Goal: Transaction & Acquisition: Download file/media

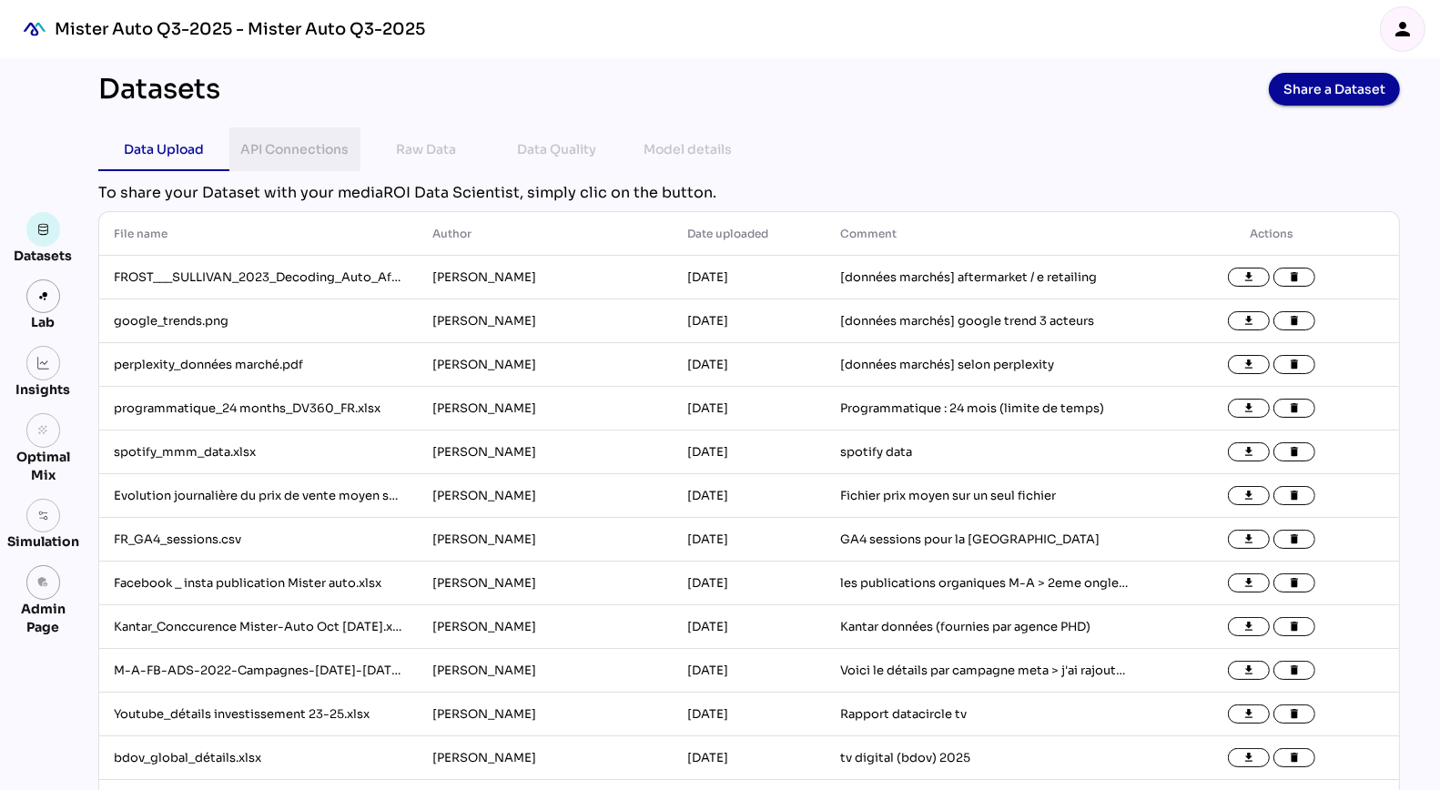
click at [308, 152] on div "API Connections" at bounding box center [295, 149] width 108 height 22
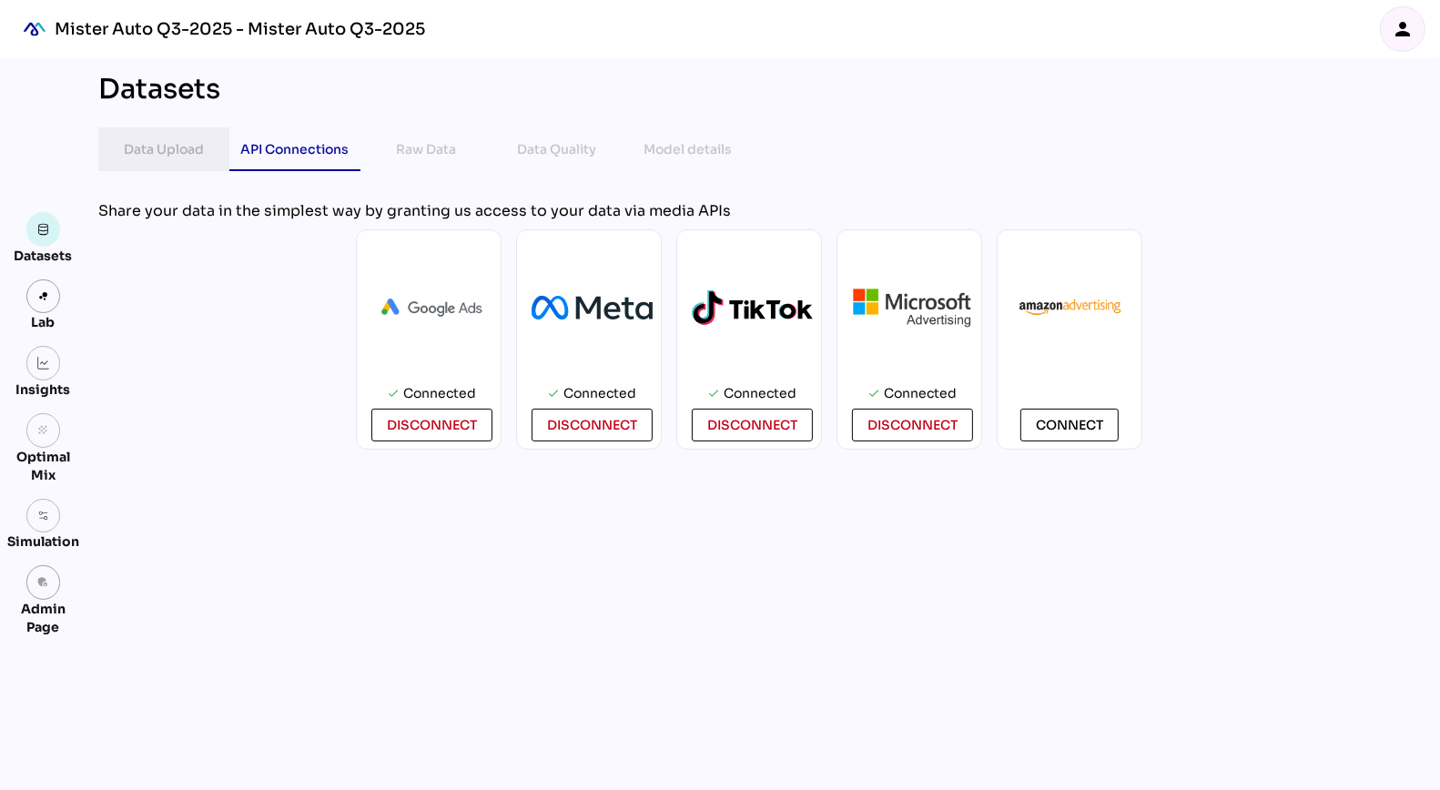
click at [169, 147] on div "Data Upload" at bounding box center [164, 149] width 80 height 22
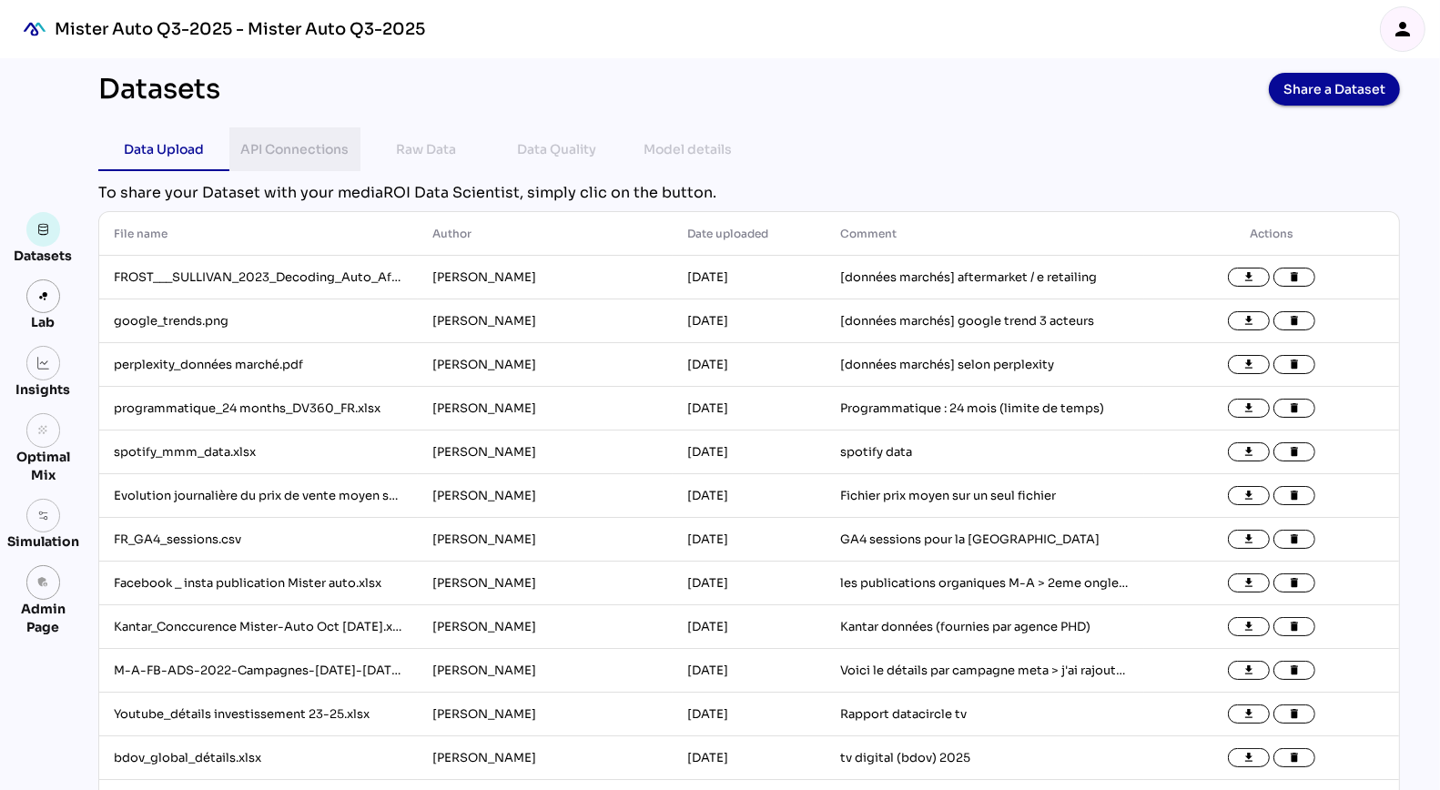
click at [288, 149] on div "API Connections" at bounding box center [295, 149] width 108 height 22
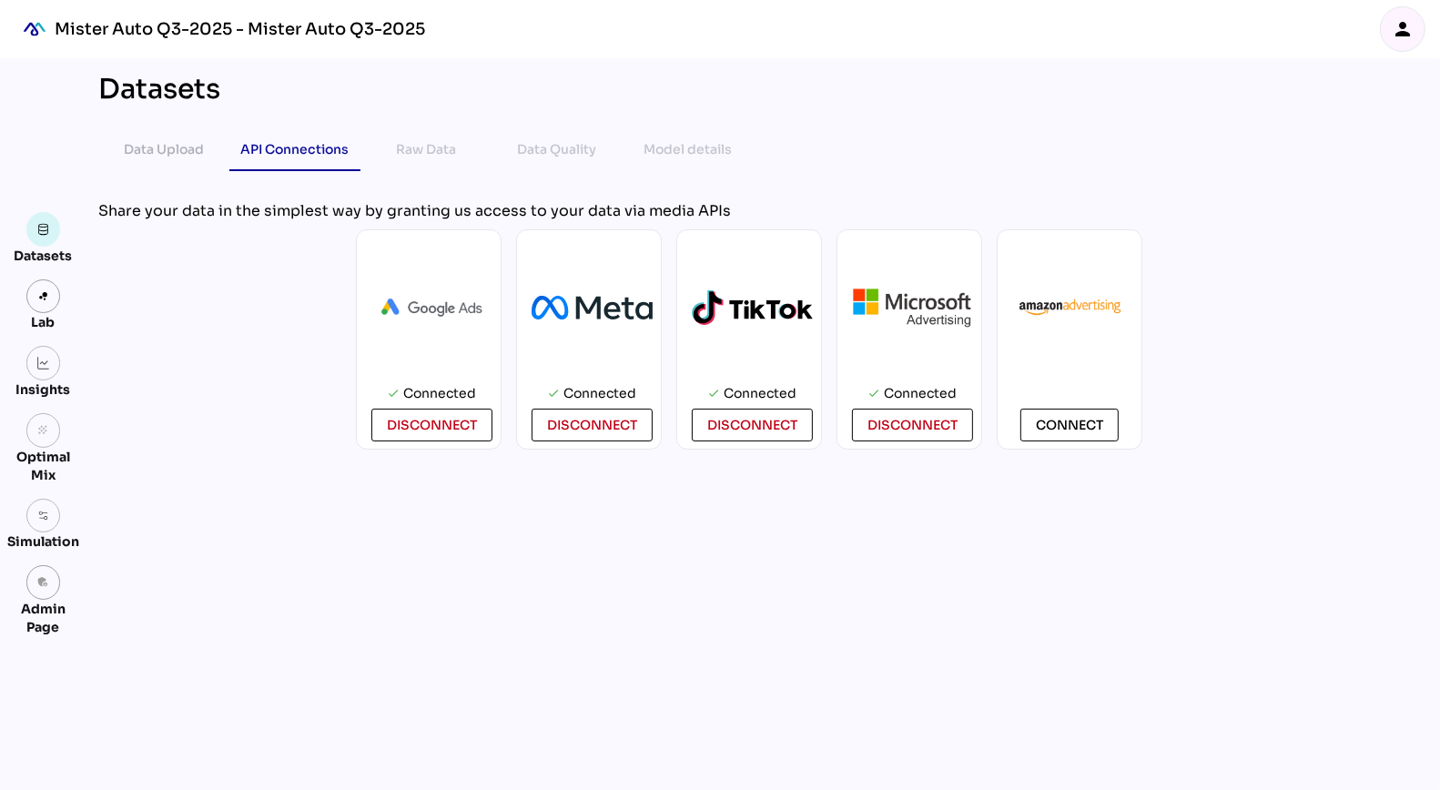
click at [1057, 128] on div "Data Upload API Connections Raw Data Data Quality Model details" at bounding box center [749, 149] width 1302 height 44
click at [1400, 21] on icon "person" at bounding box center [1403, 29] width 22 height 22
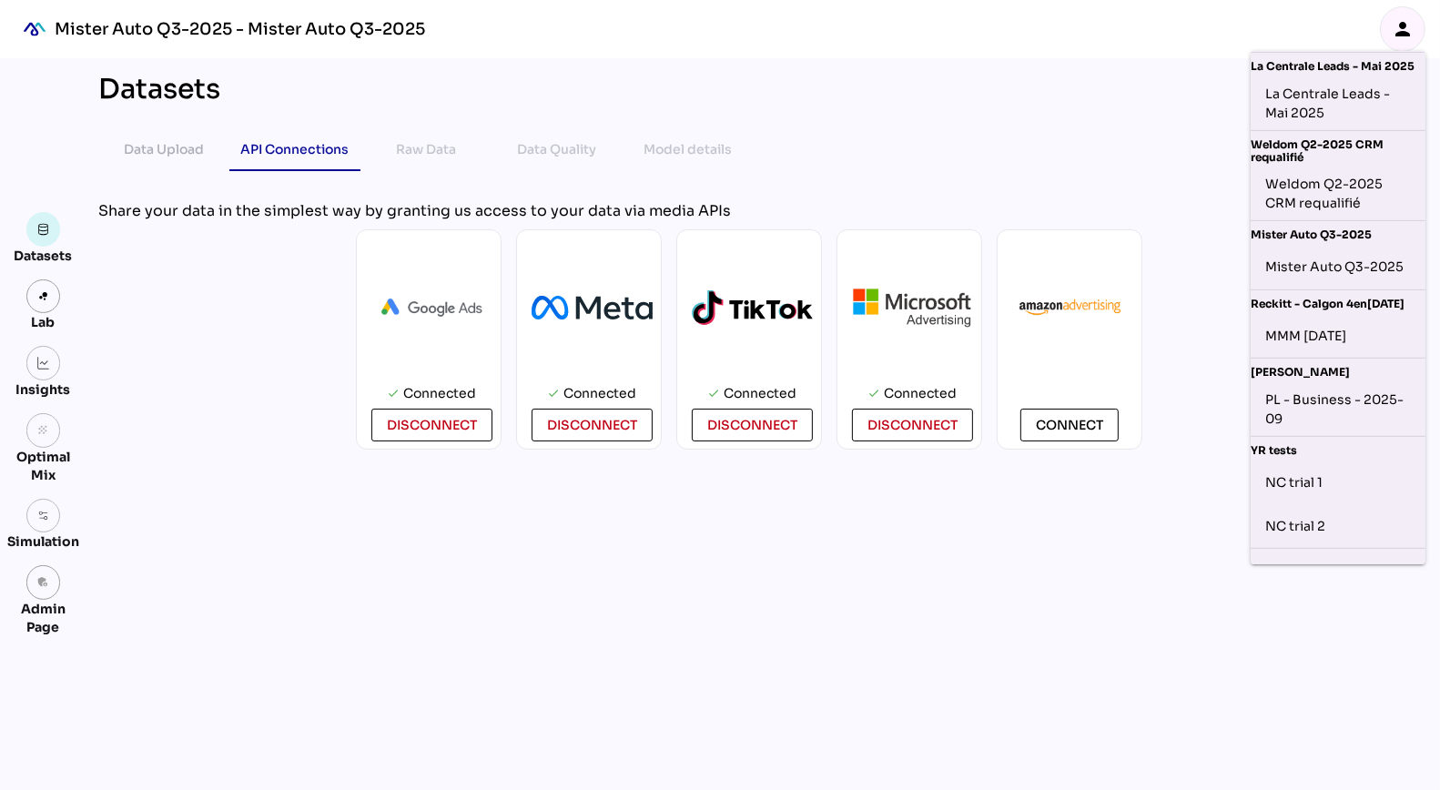
scroll to position [590, 0]
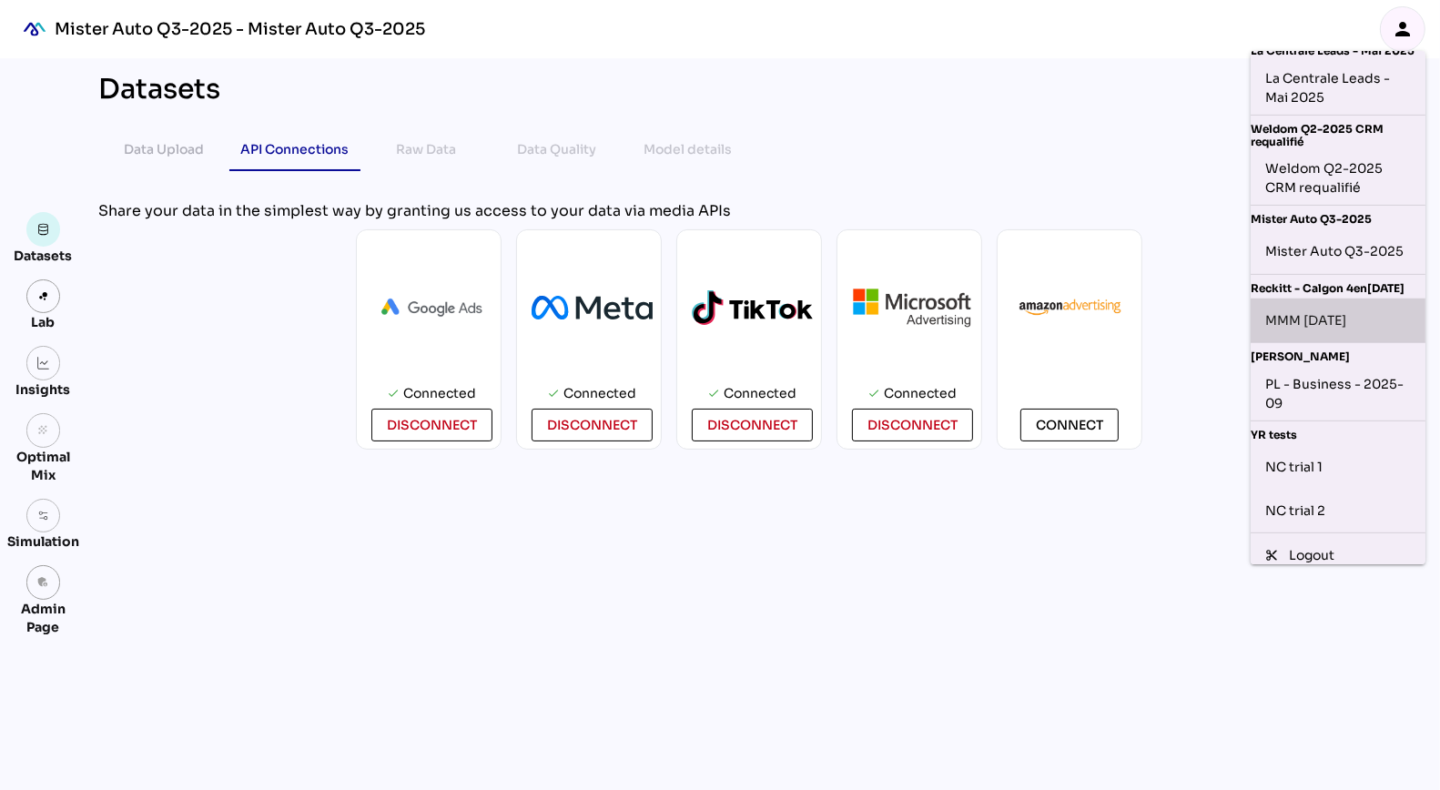
click at [1344, 335] on div "MMM [DATE]" at bounding box center [1338, 320] width 146 height 29
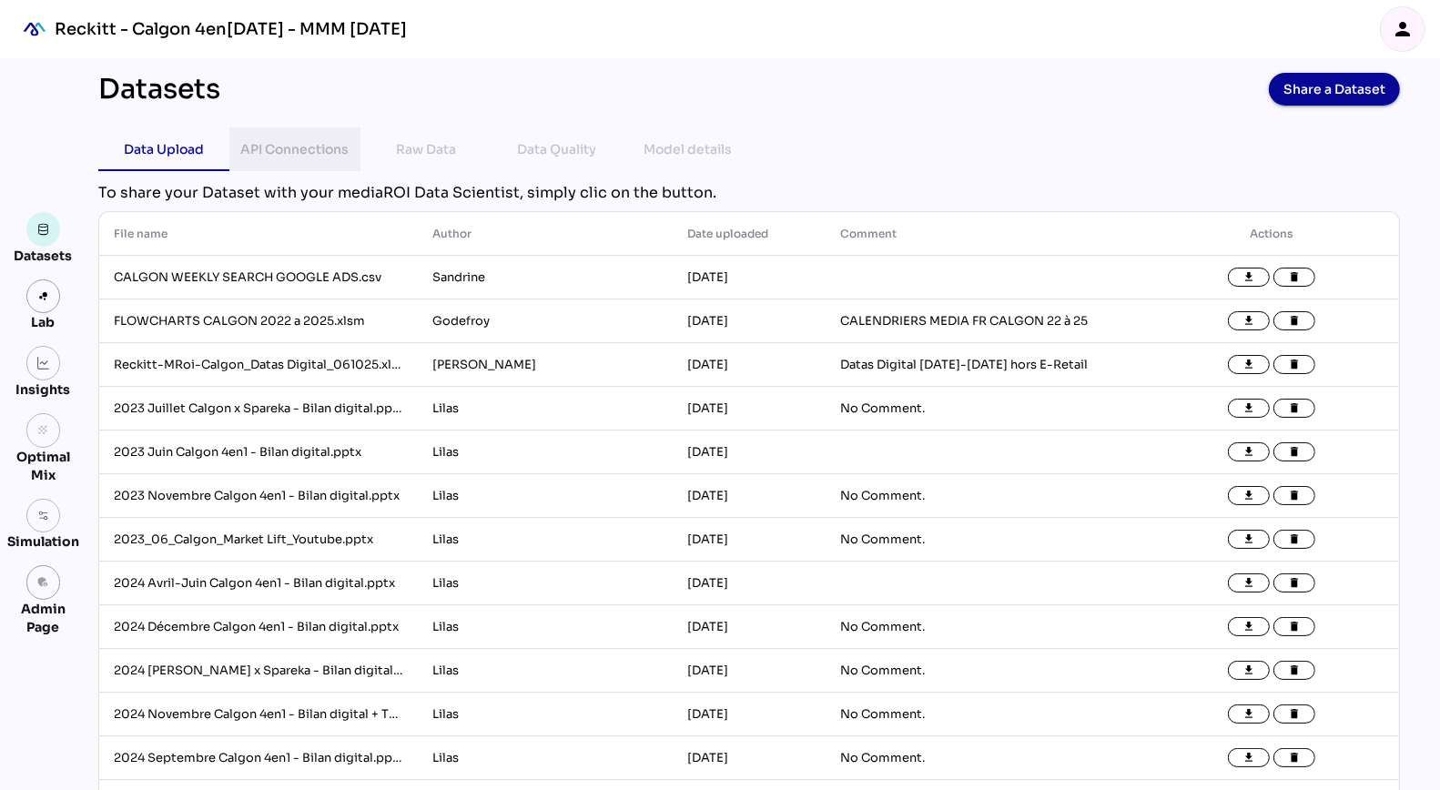
click at [270, 148] on div "API Connections" at bounding box center [295, 149] width 108 height 22
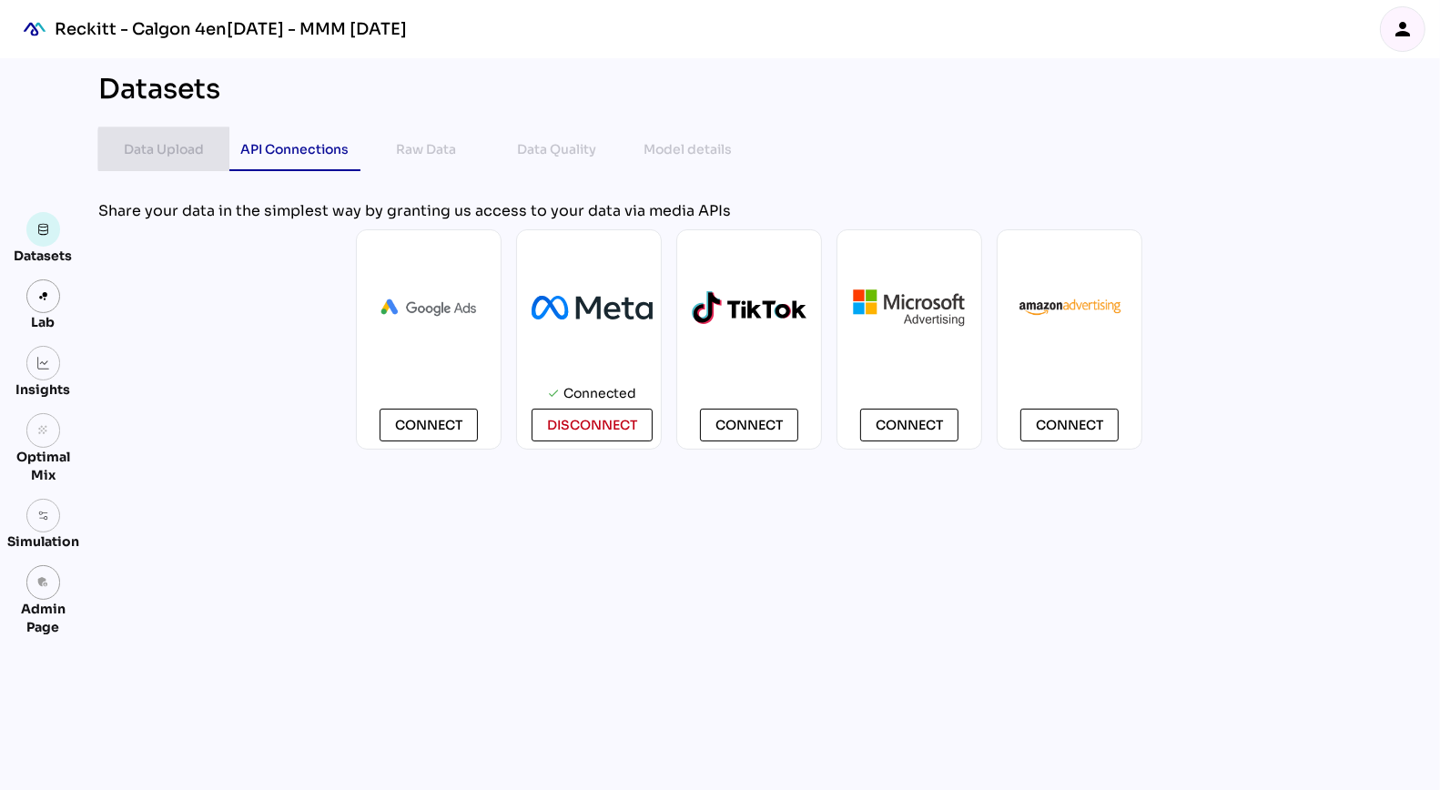
click at [178, 149] on div "Data Upload" at bounding box center [164, 149] width 80 height 22
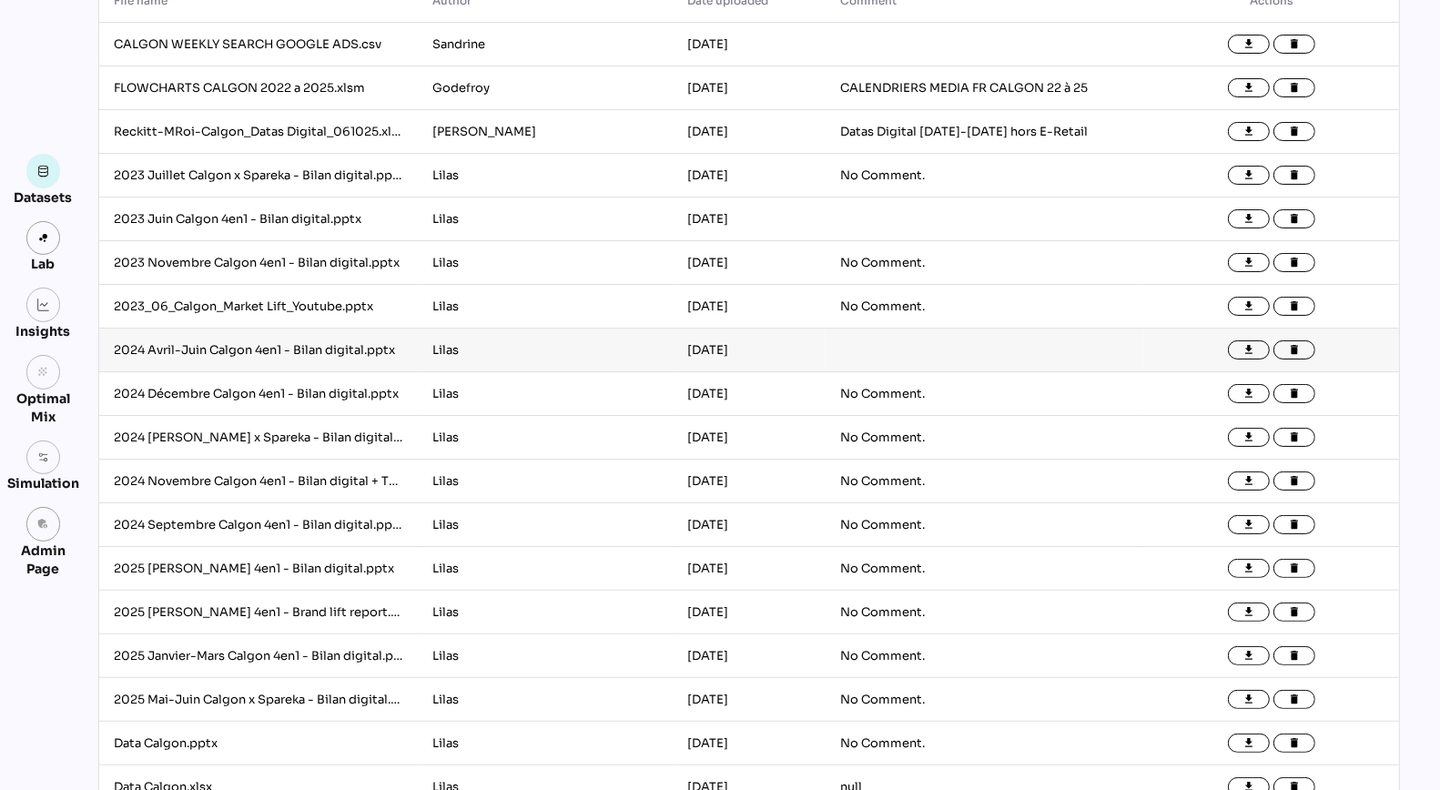
scroll to position [267, 0]
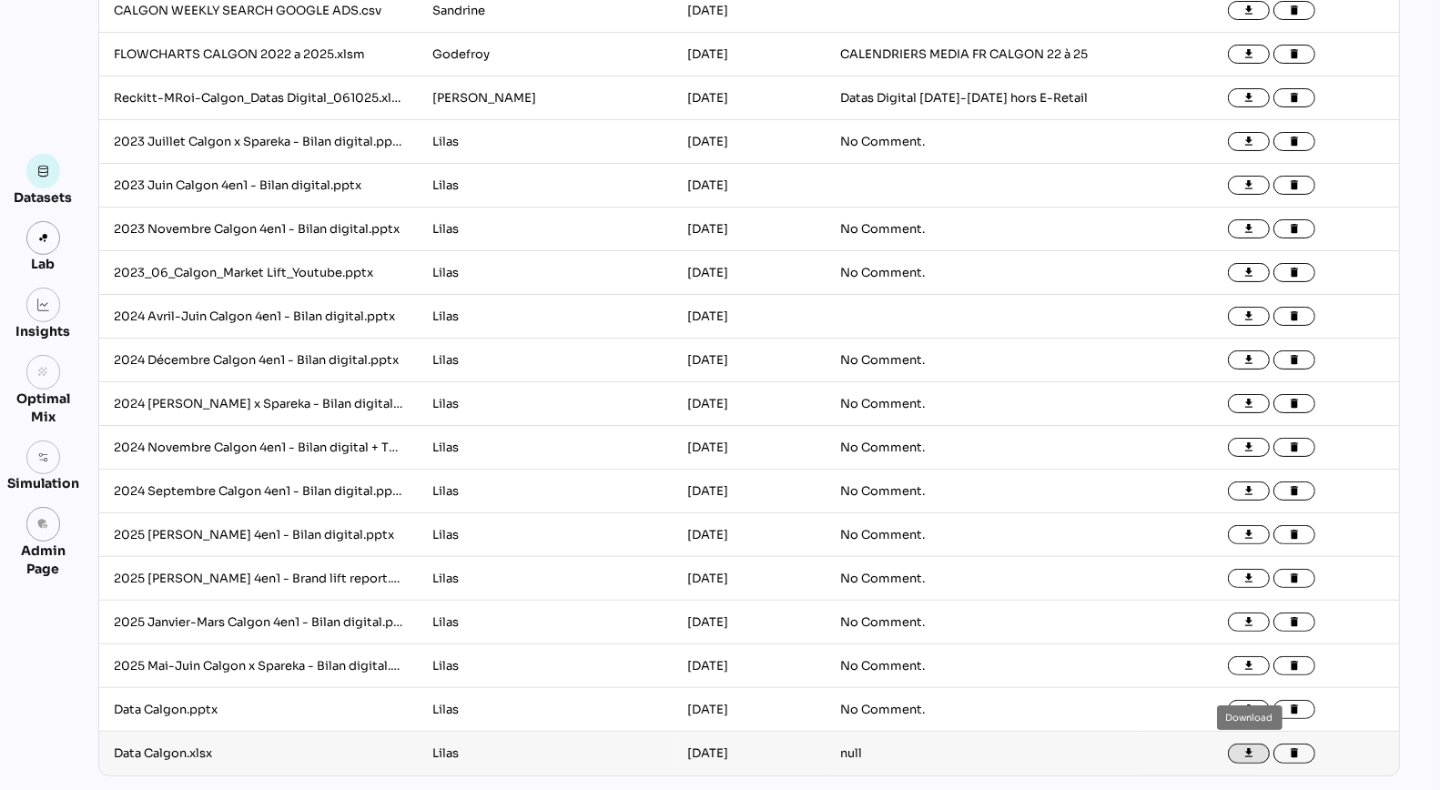
click at [1253, 753] on icon "file_download" at bounding box center [1249, 753] width 13 height 13
click at [1248, 706] on icon "file_download" at bounding box center [1249, 710] width 13 height 13
click at [1247, 664] on icon "file_download" at bounding box center [1249, 666] width 13 height 13
click at [1248, 617] on icon "file_download" at bounding box center [1249, 622] width 13 height 13
click at [1249, 577] on icon "file_download" at bounding box center [1249, 579] width 13 height 13
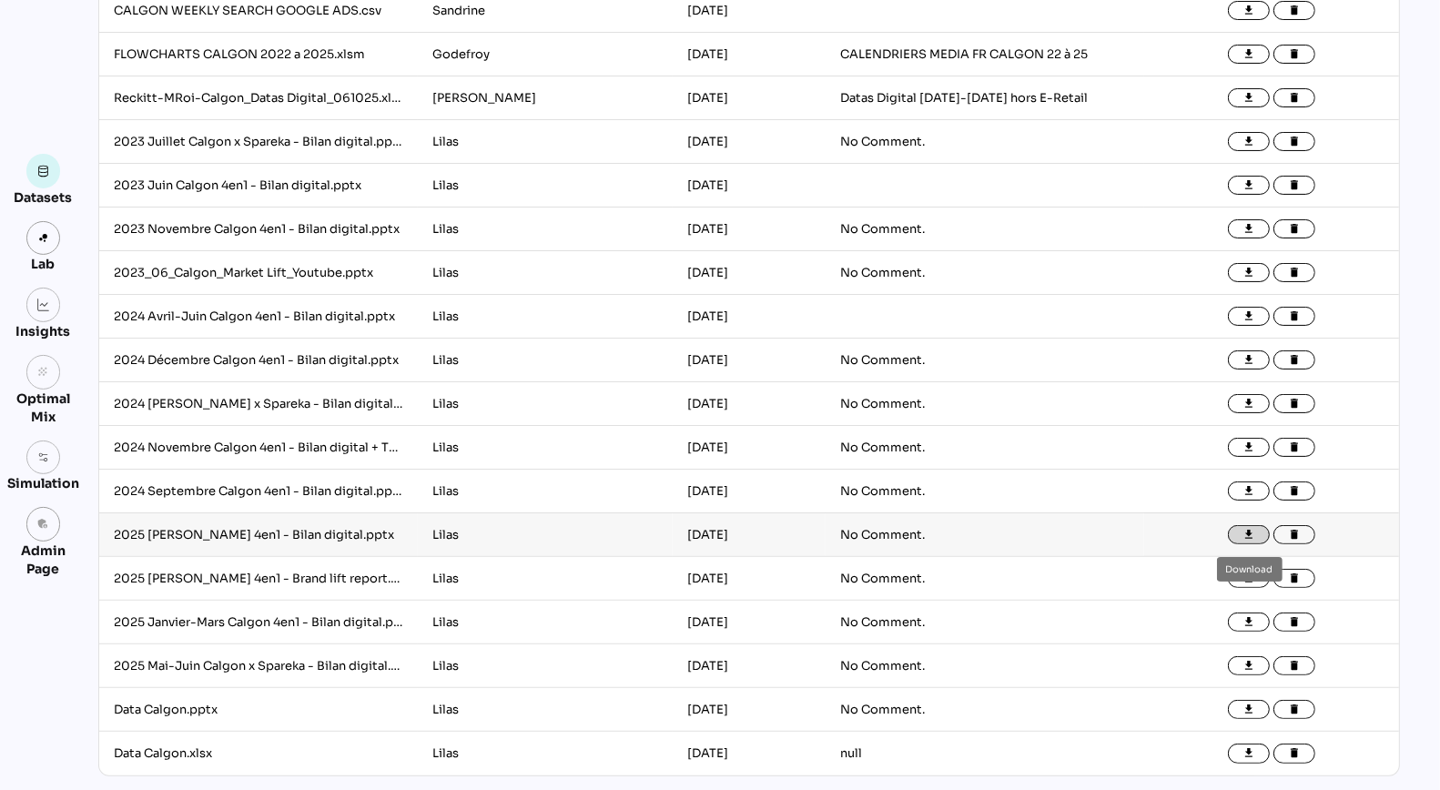
click at [1246, 534] on icon "file_download" at bounding box center [1249, 535] width 13 height 13
click at [1251, 487] on icon "file_download" at bounding box center [1249, 491] width 13 height 13
click at [1249, 442] on icon "file_download" at bounding box center [1249, 448] width 13 height 13
click at [1251, 398] on icon "file_download" at bounding box center [1249, 404] width 13 height 13
click at [1250, 357] on icon "file_download" at bounding box center [1249, 360] width 13 height 13
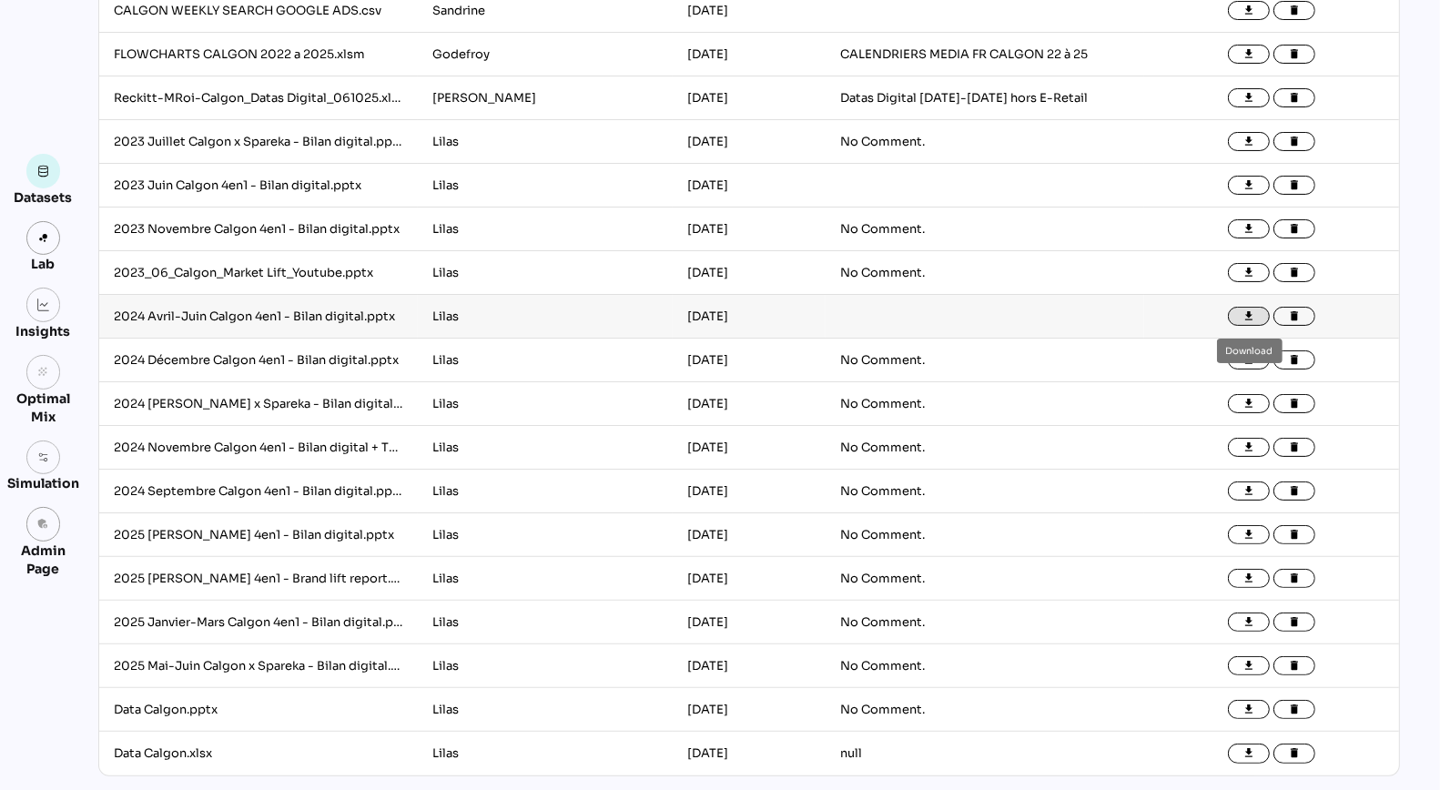
click at [1252, 321] on icon "file_download" at bounding box center [1249, 316] width 13 height 13
click at [1252, 269] on icon "file_download" at bounding box center [1249, 273] width 13 height 13
click at [1250, 235] on button "file_download" at bounding box center [1249, 229] width 42 height 20
click at [1251, 187] on icon "file_download" at bounding box center [1249, 185] width 13 height 13
click at [1250, 139] on icon "file_download" at bounding box center [1249, 142] width 13 height 13
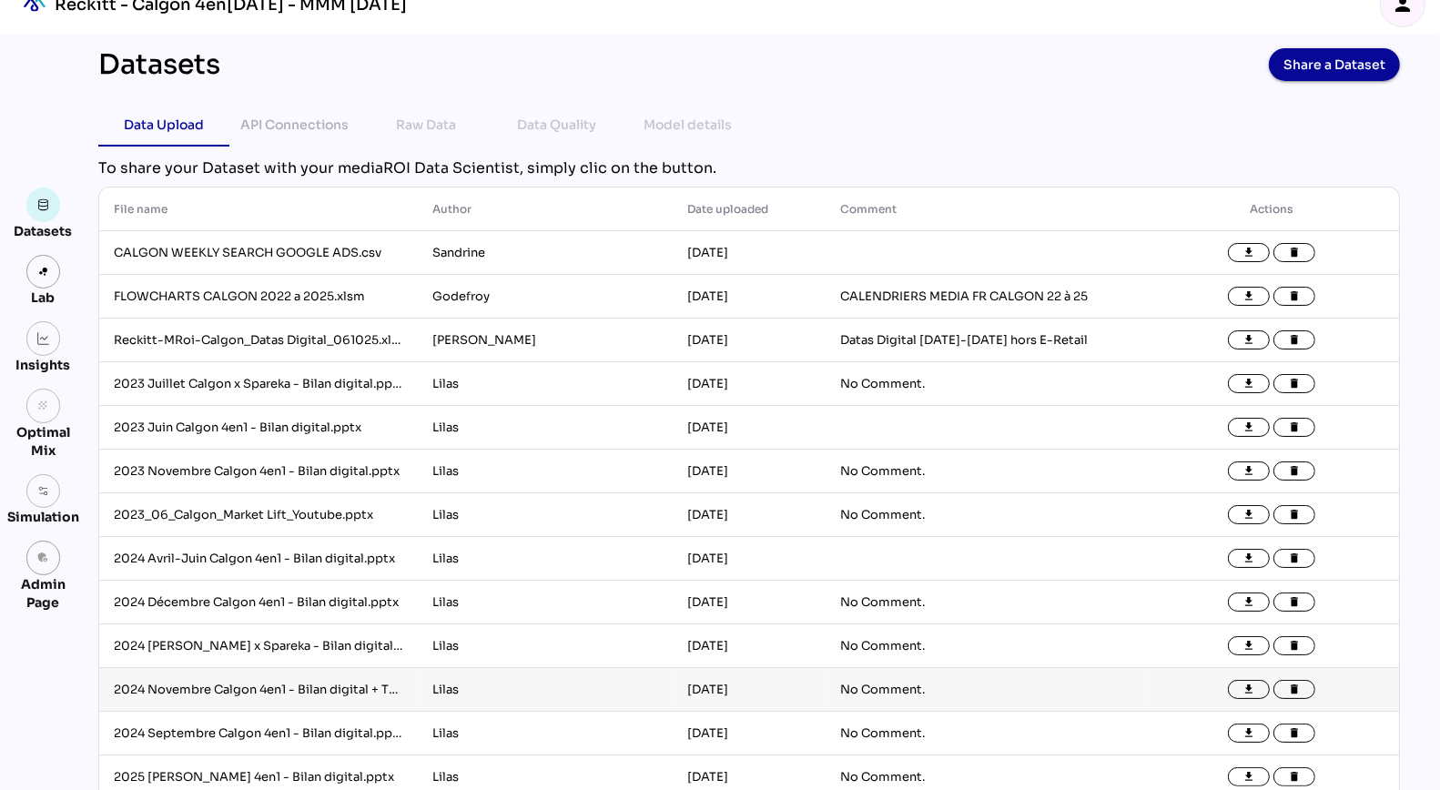
scroll to position [0, 0]
